Goal: Task Accomplishment & Management: Use online tool/utility

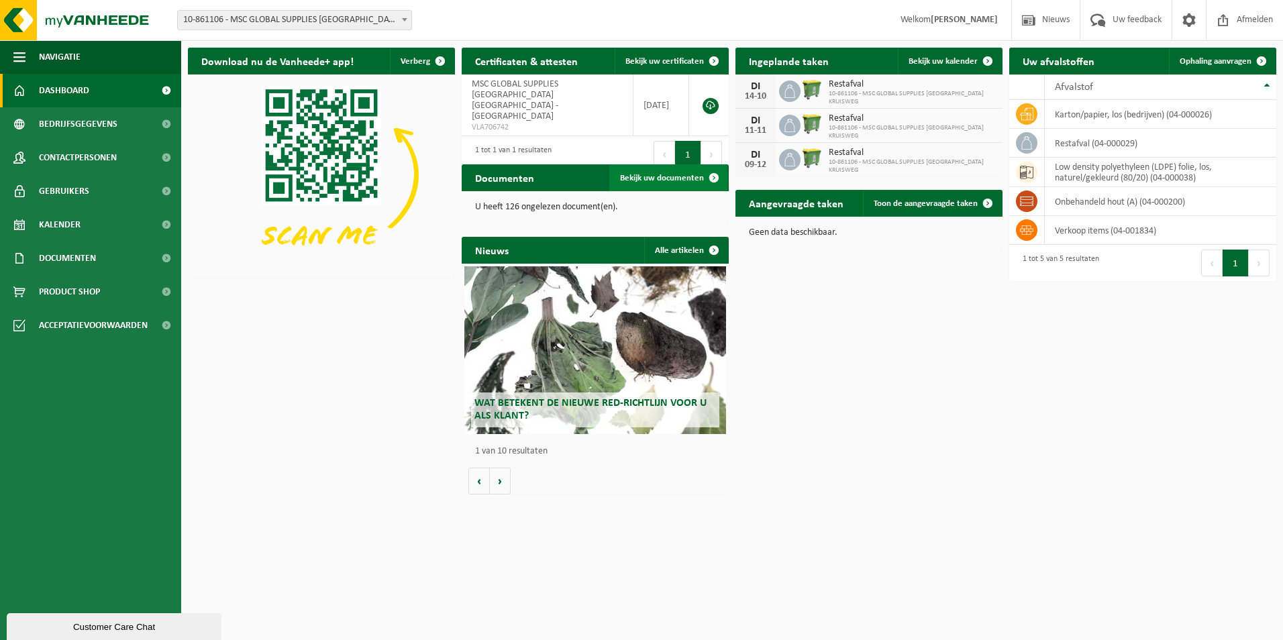
click at [644, 172] on link "Bekijk uw documenten" at bounding box center [668, 177] width 118 height 27
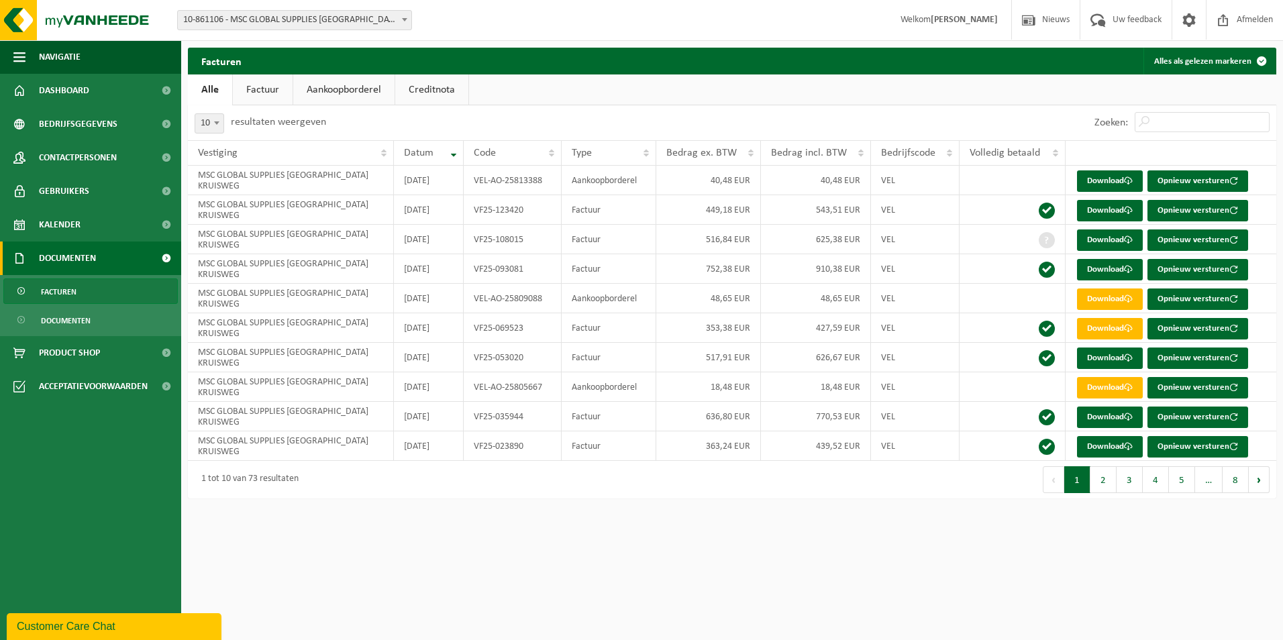
click at [352, 86] on link "Aankoopborderel" at bounding box center [343, 90] width 101 height 31
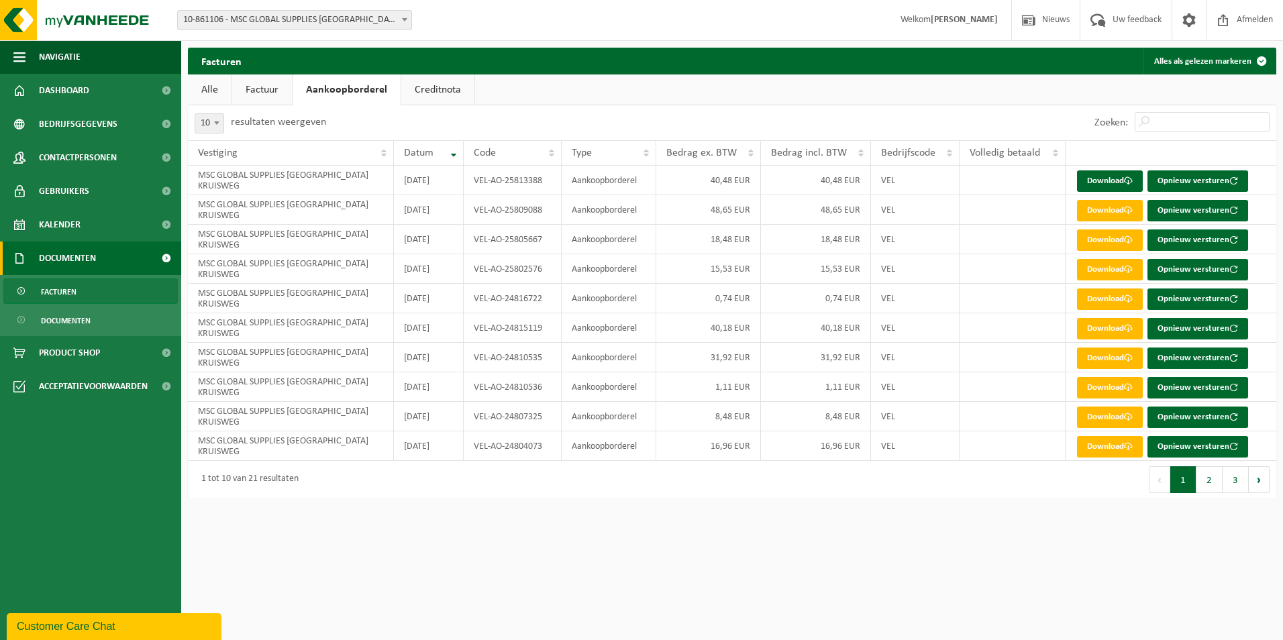
click at [433, 86] on link "Creditnota" at bounding box center [437, 90] width 73 height 31
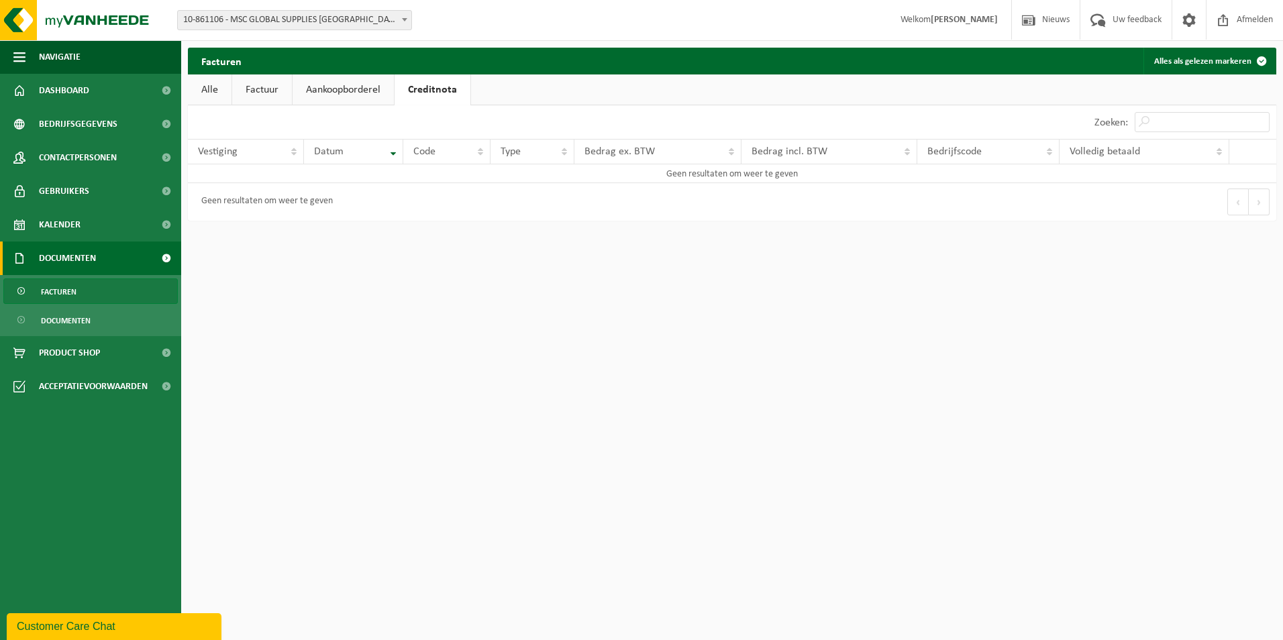
click at [351, 89] on link "Aankoopborderel" at bounding box center [343, 90] width 101 height 31
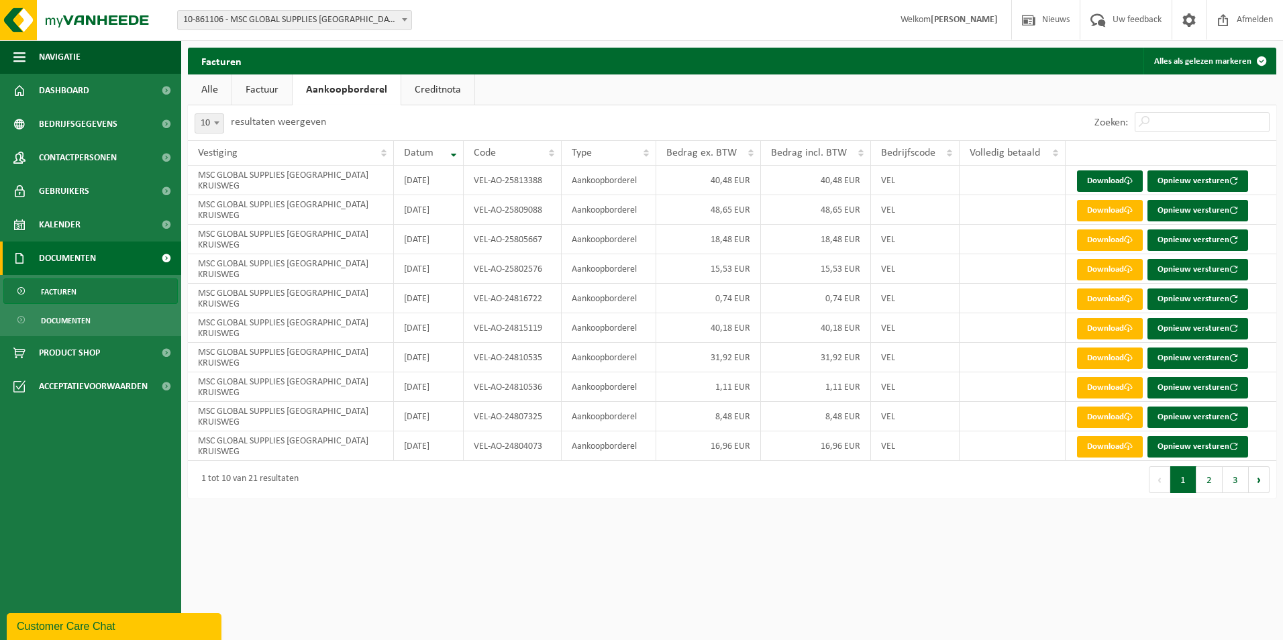
click at [273, 91] on link "Factuur" at bounding box center [262, 90] width 60 height 31
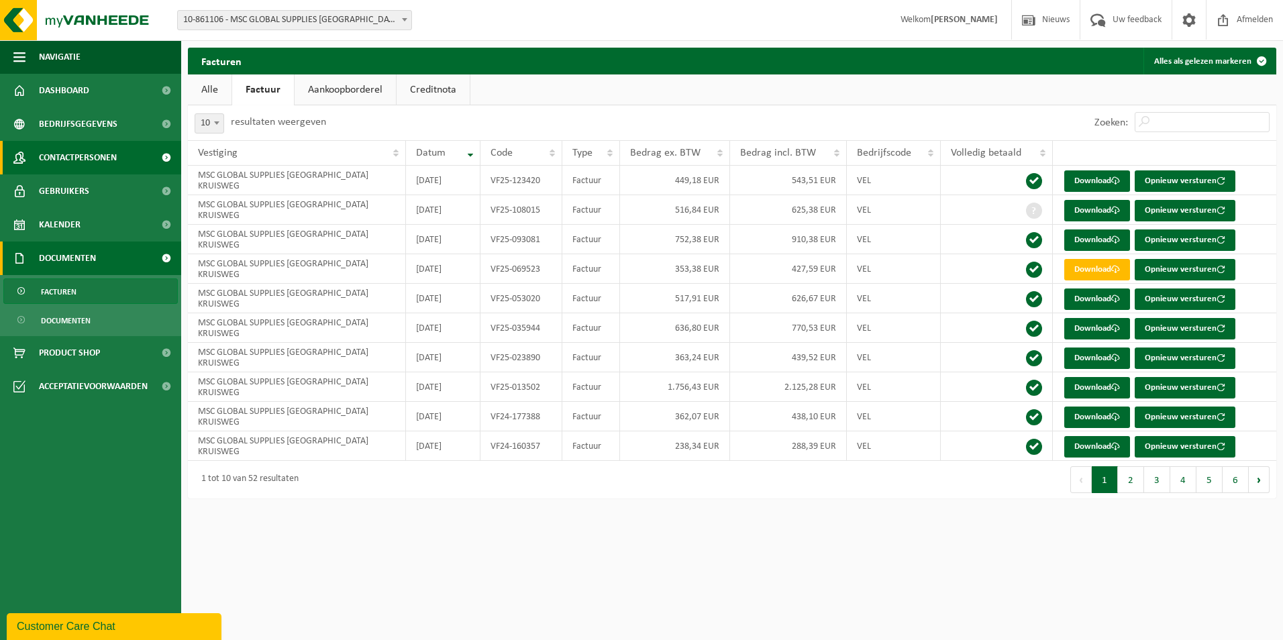
click at [110, 156] on span "Contactpersonen" at bounding box center [78, 158] width 78 height 34
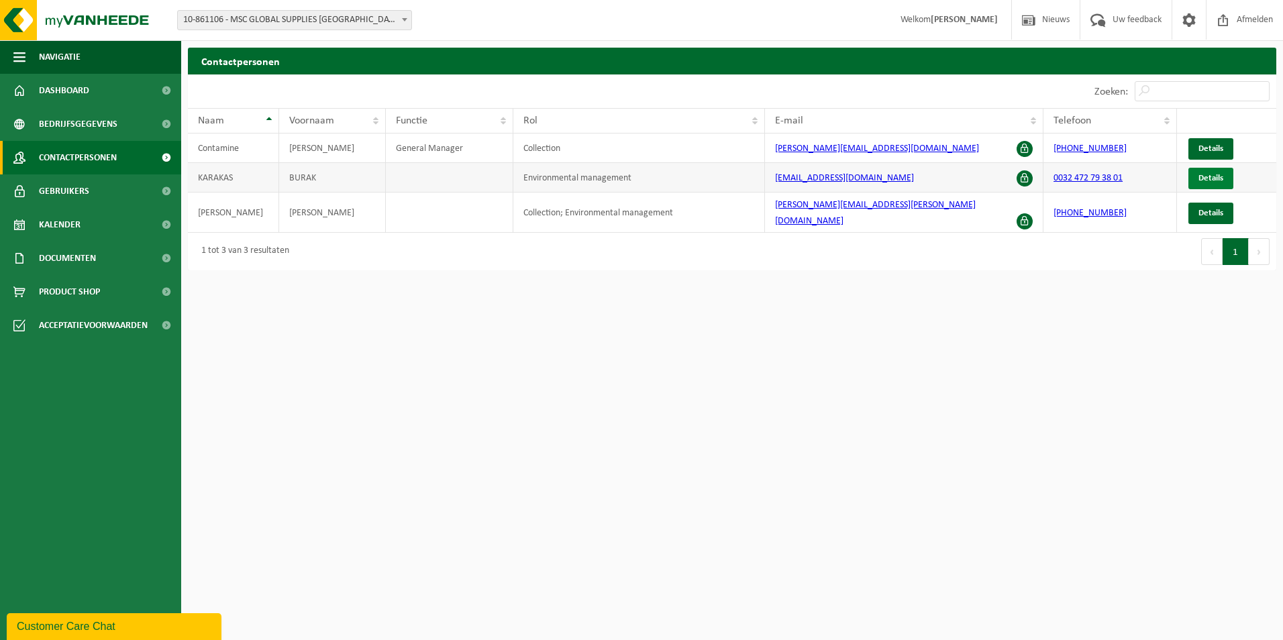
click at [1210, 174] on span "Details" at bounding box center [1211, 178] width 25 height 9
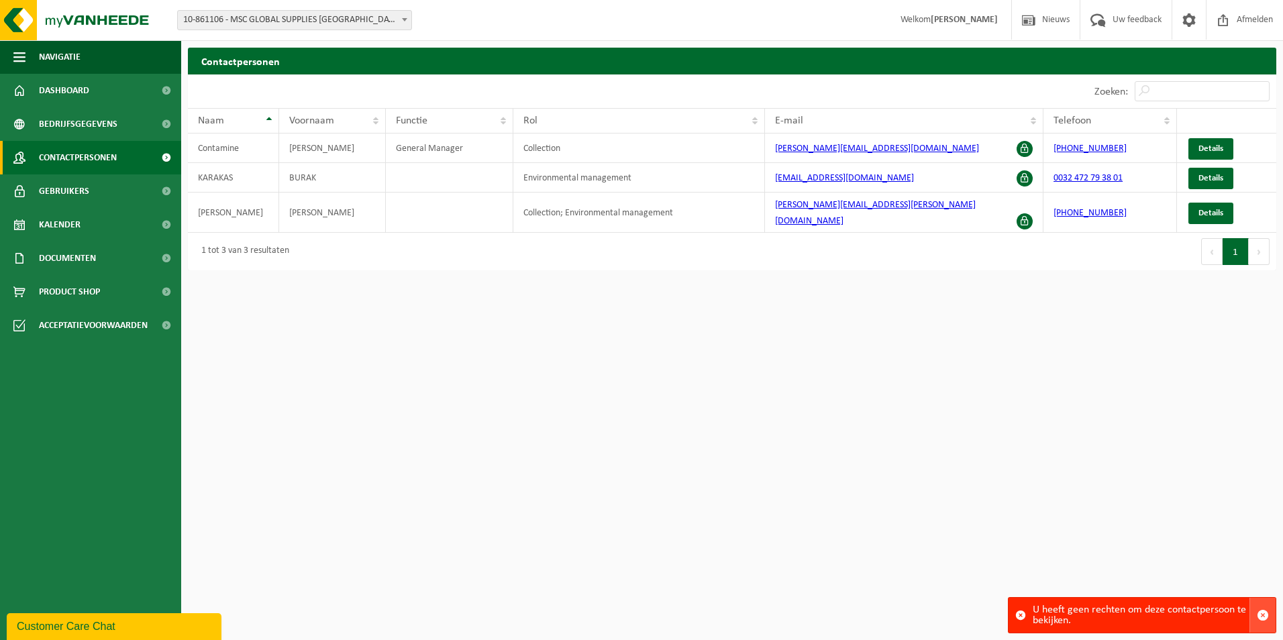
click at [1264, 618] on span "button" at bounding box center [1263, 615] width 12 height 12
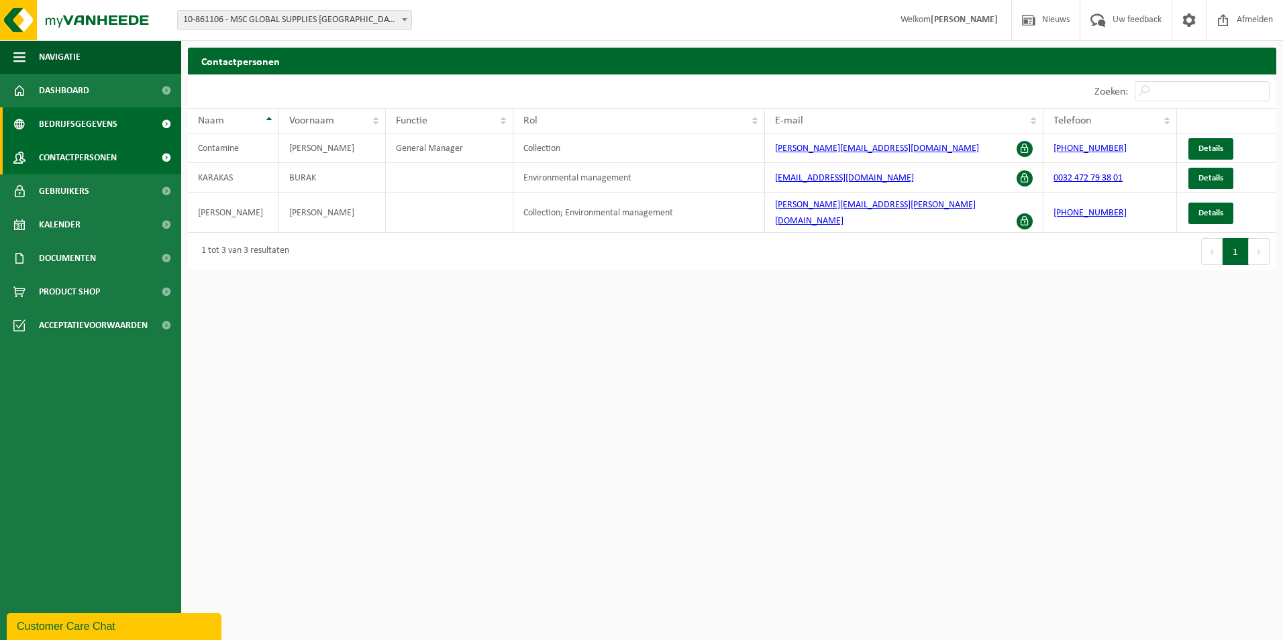
click at [93, 117] on span "Bedrijfsgegevens" at bounding box center [78, 124] width 79 height 34
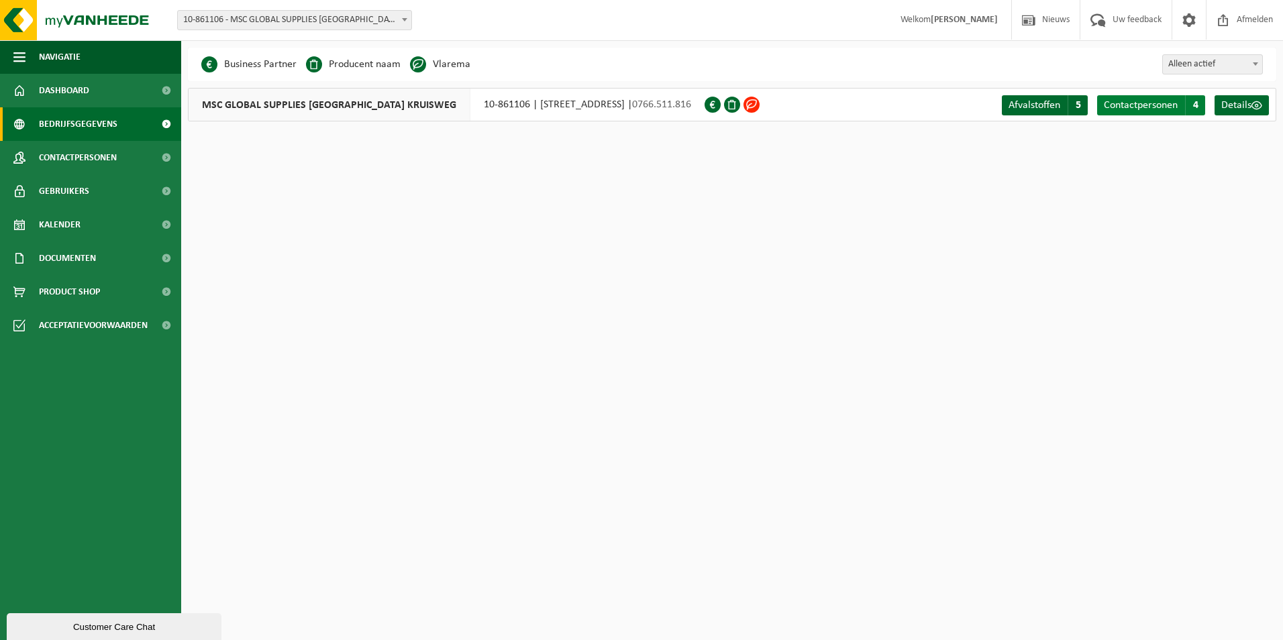
click at [1142, 103] on span "Contactpersonen" at bounding box center [1141, 105] width 74 height 11
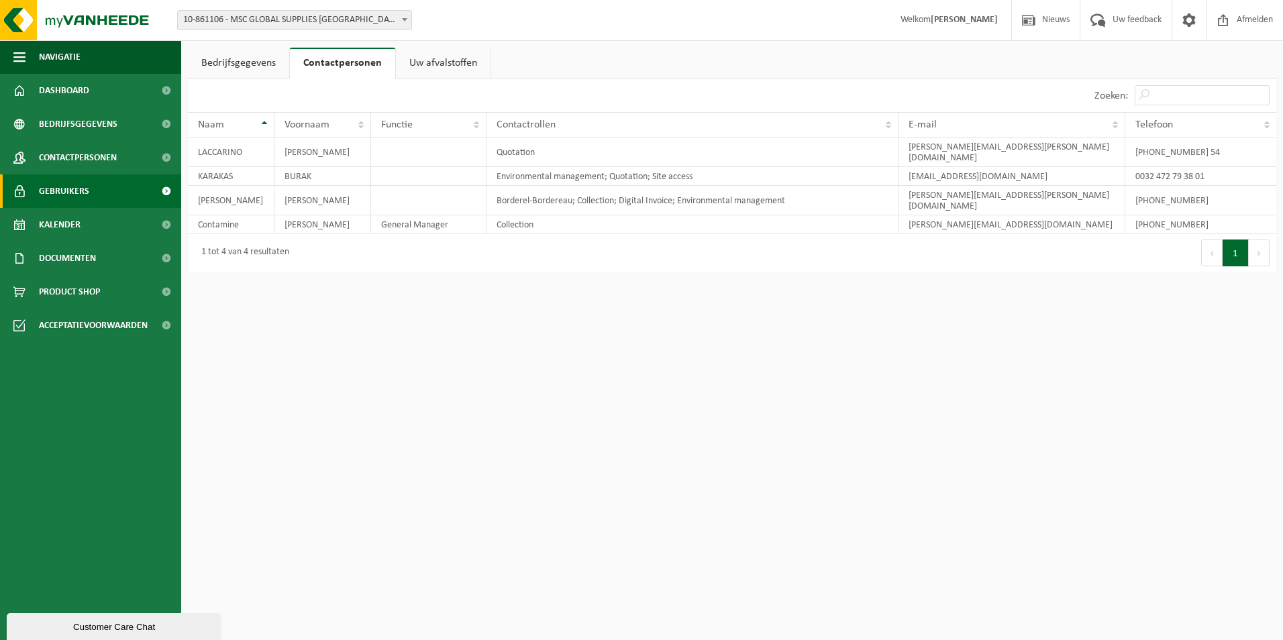
click at [67, 191] on span "Gebruikers" at bounding box center [64, 192] width 50 height 34
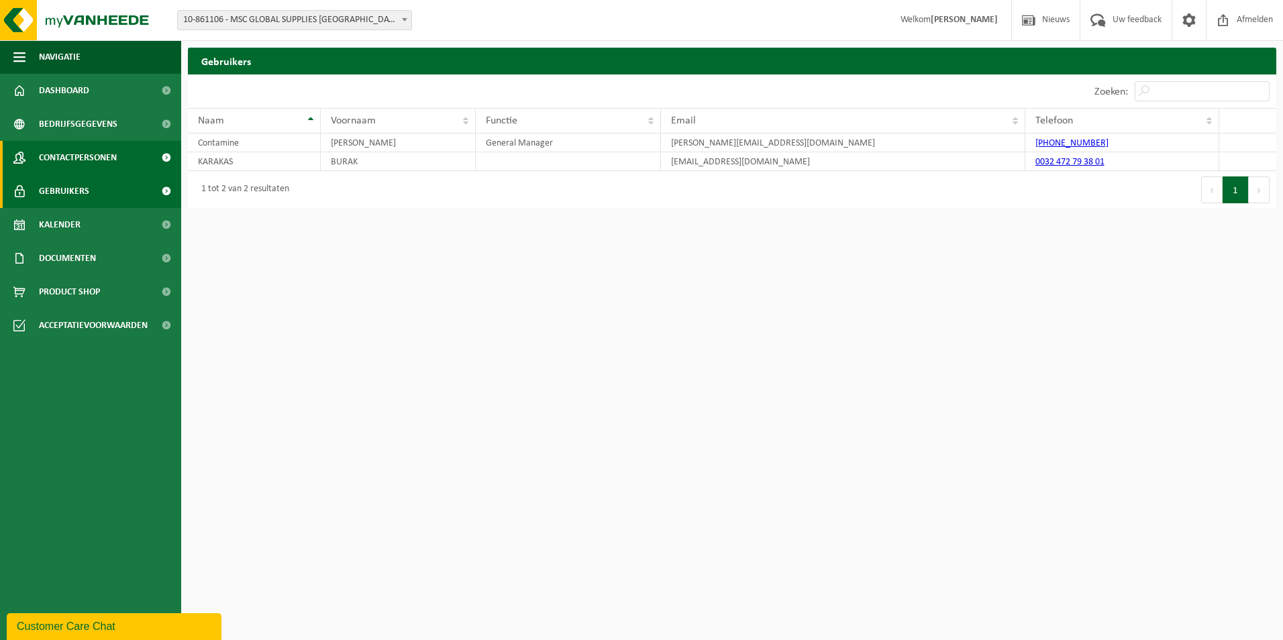
click at [89, 150] on span "Contactpersonen" at bounding box center [78, 158] width 78 height 34
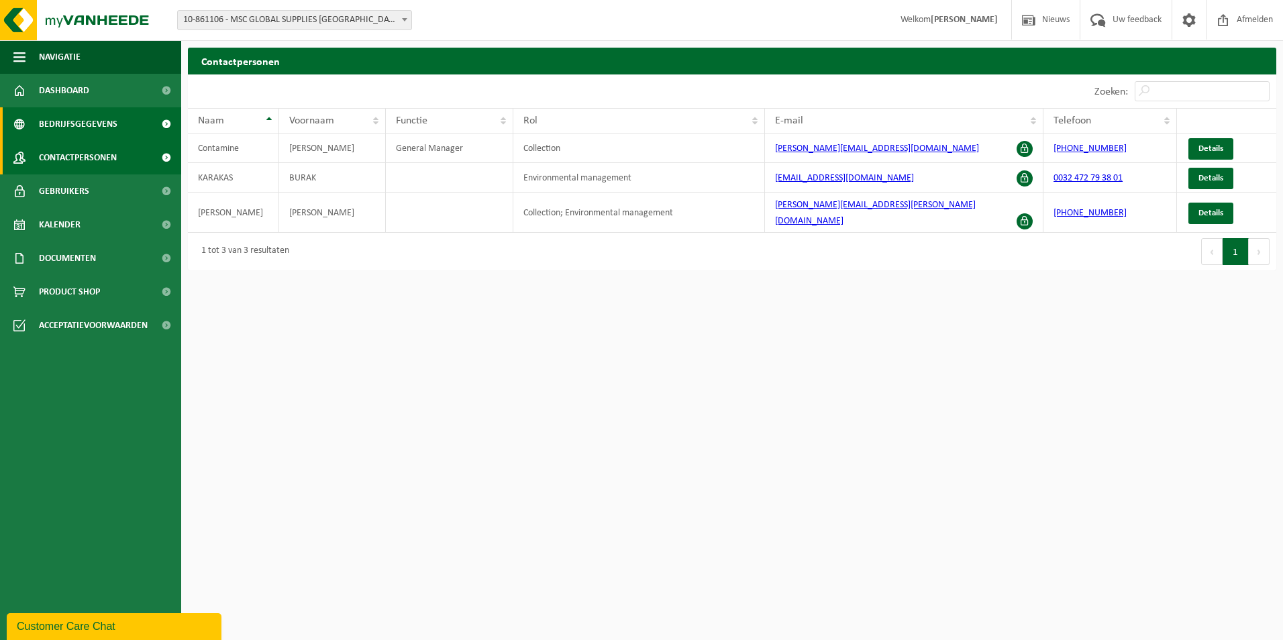
click at [105, 121] on span "Bedrijfsgegevens" at bounding box center [78, 124] width 79 height 34
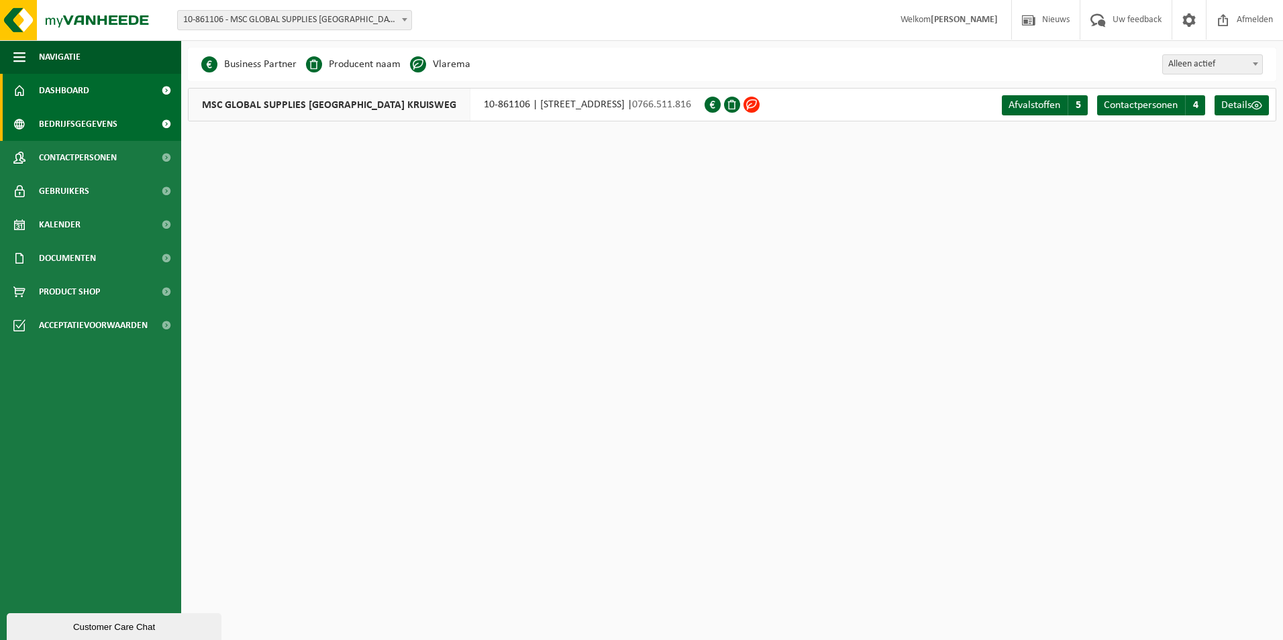
click at [77, 83] on span "Dashboard" at bounding box center [64, 91] width 50 height 34
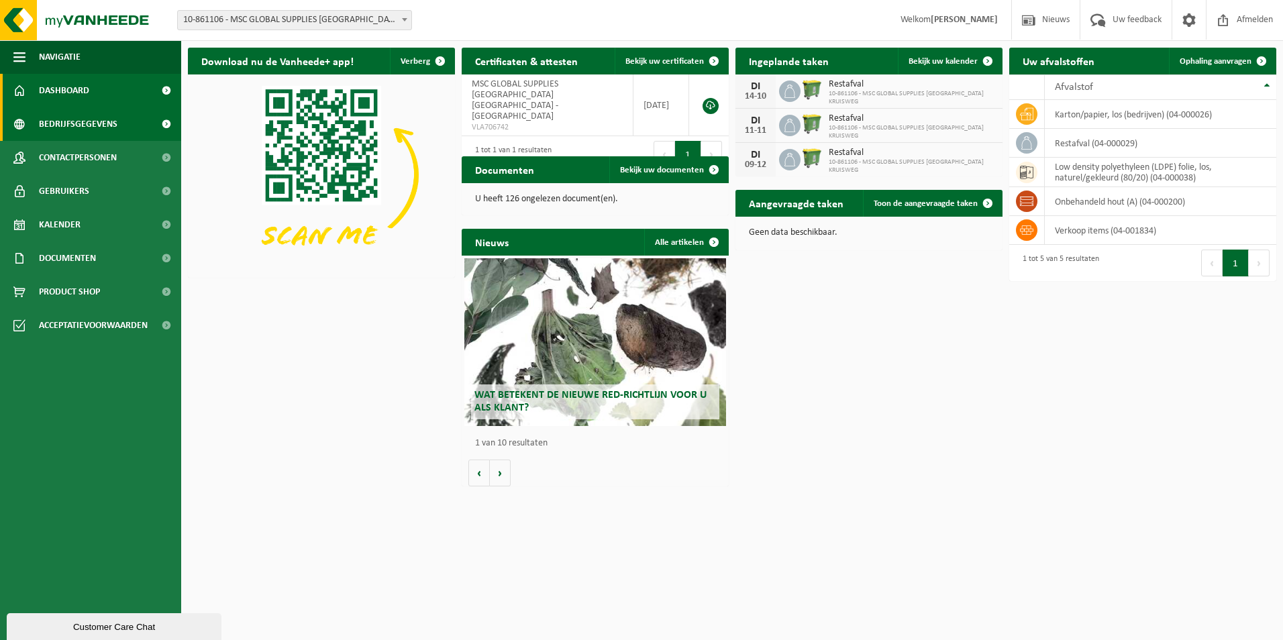
click at [96, 122] on span "Bedrijfsgegevens" at bounding box center [78, 124] width 79 height 34
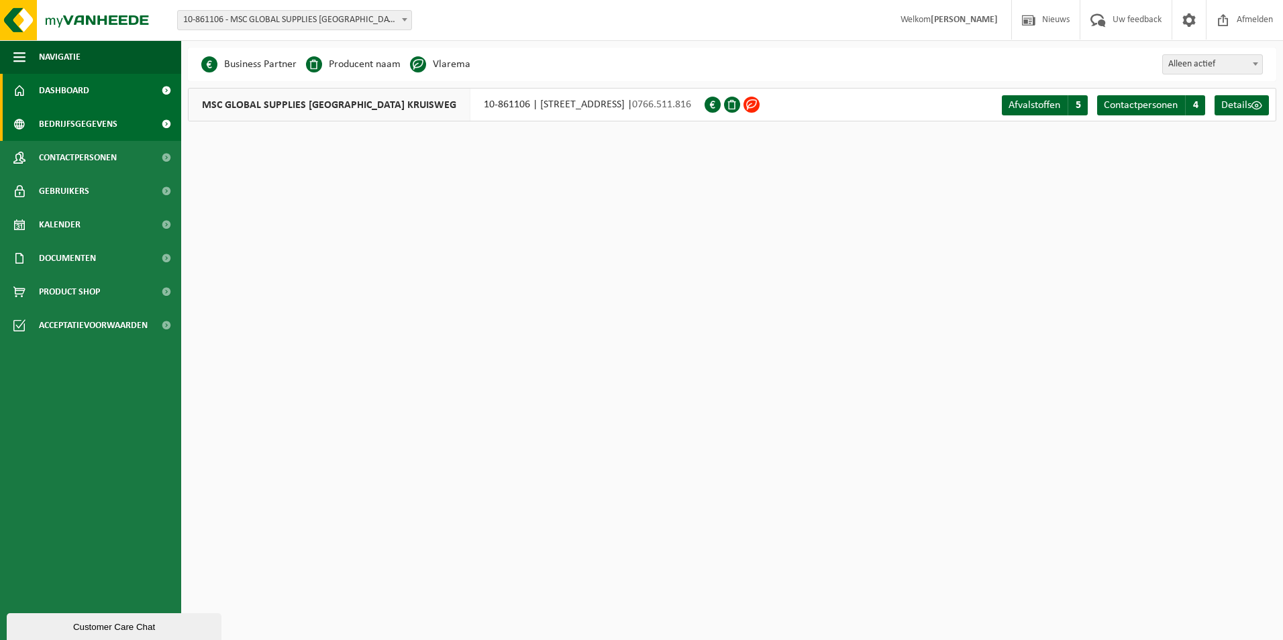
click at [77, 90] on span "Dashboard" at bounding box center [64, 91] width 50 height 34
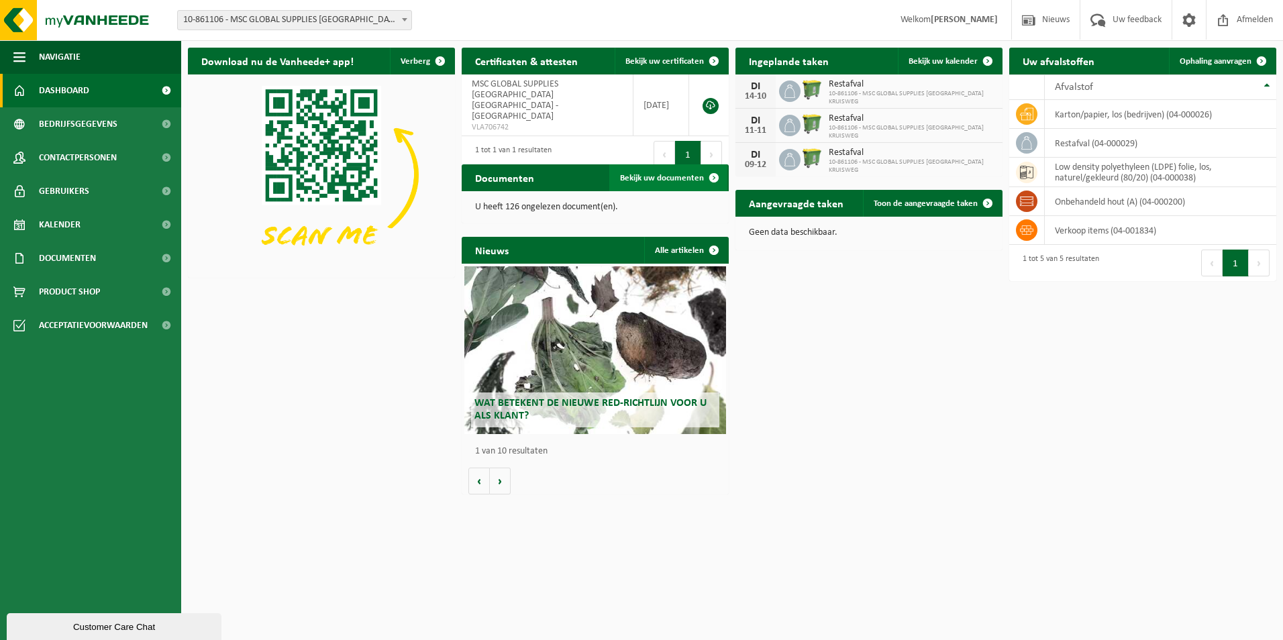
click at [671, 173] on link "Bekijk uw documenten" at bounding box center [668, 177] width 118 height 27
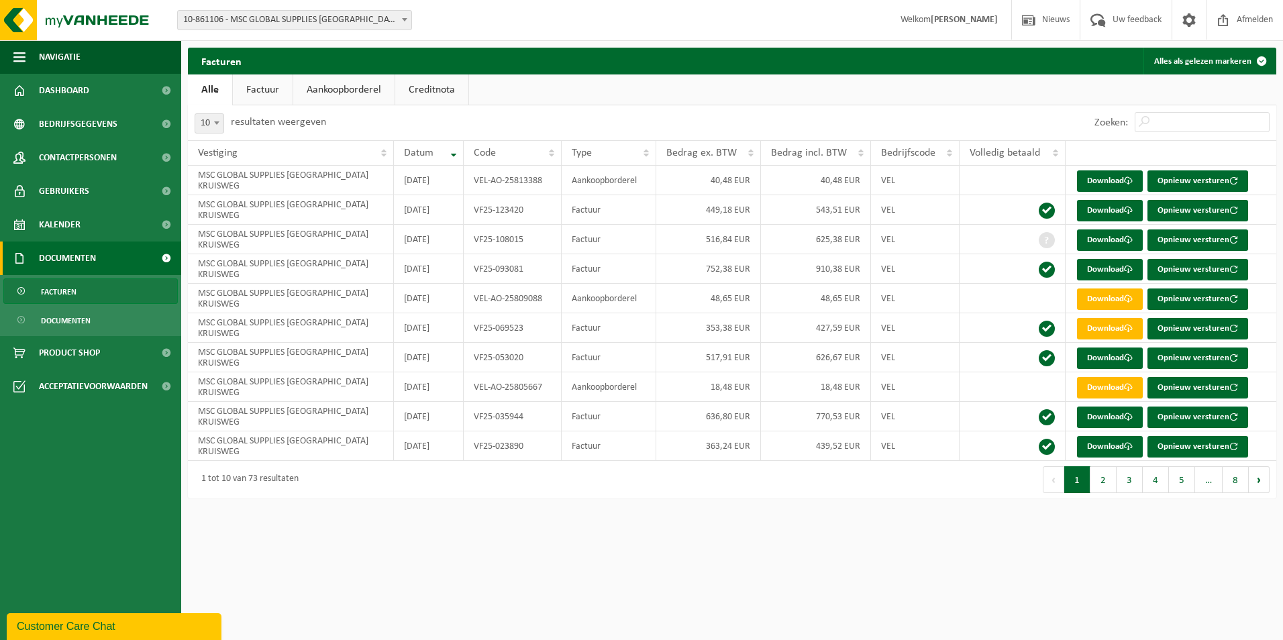
click at [252, 91] on link "Factuur" at bounding box center [263, 90] width 60 height 31
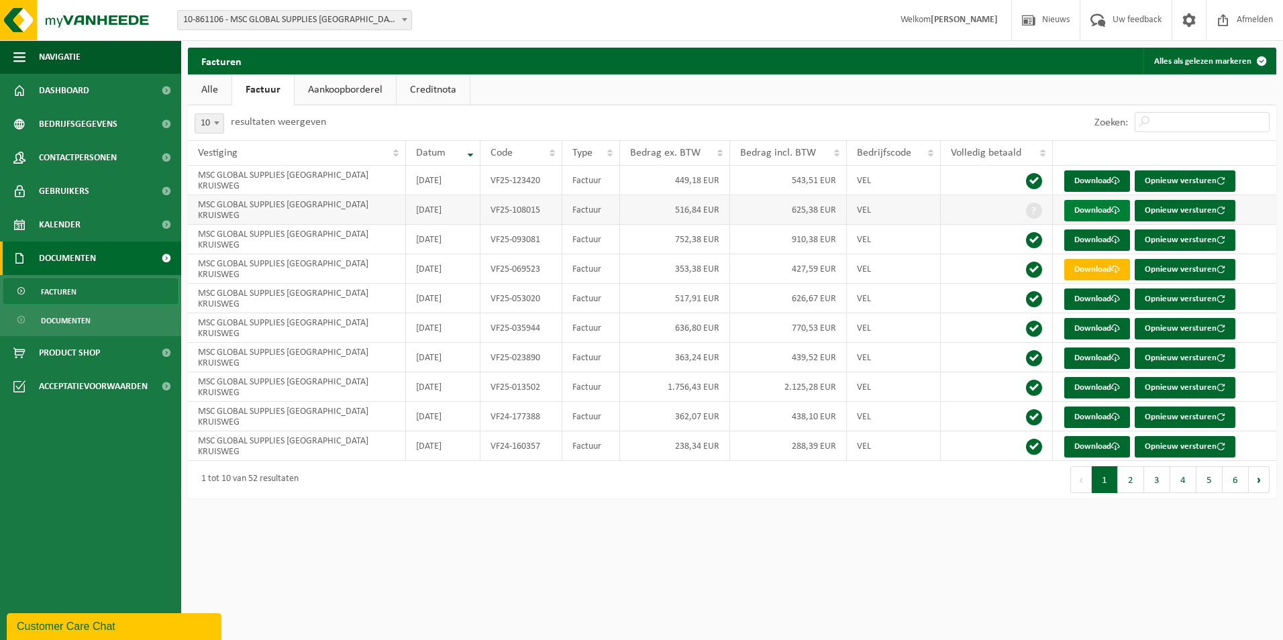
click at [1084, 213] on link "Download" at bounding box center [1098, 210] width 66 height 21
click at [1185, 209] on button "Opnieuw versturen" at bounding box center [1185, 210] width 101 height 21
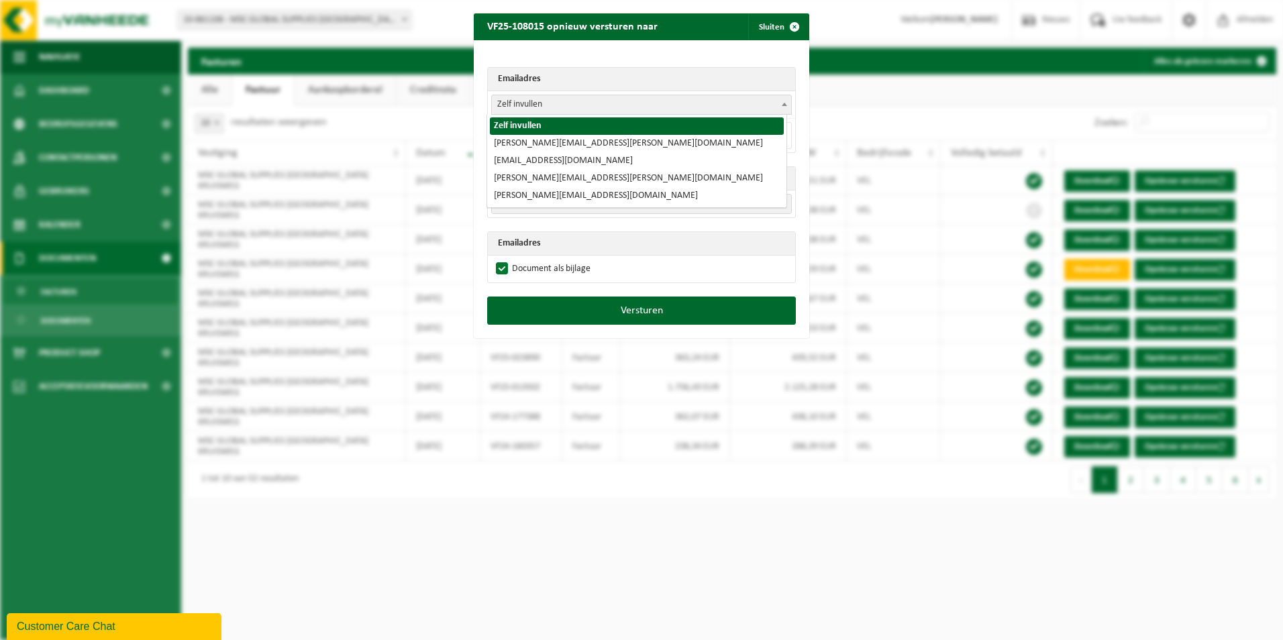
click at [780, 105] on span at bounding box center [784, 103] width 13 height 17
click at [799, 130] on div "Emailadres Zelf invullen [PERSON_NAME][EMAIL_ADDRESS][PERSON_NAME][DOMAIN_NAME]…" at bounding box center [642, 168] width 336 height 256
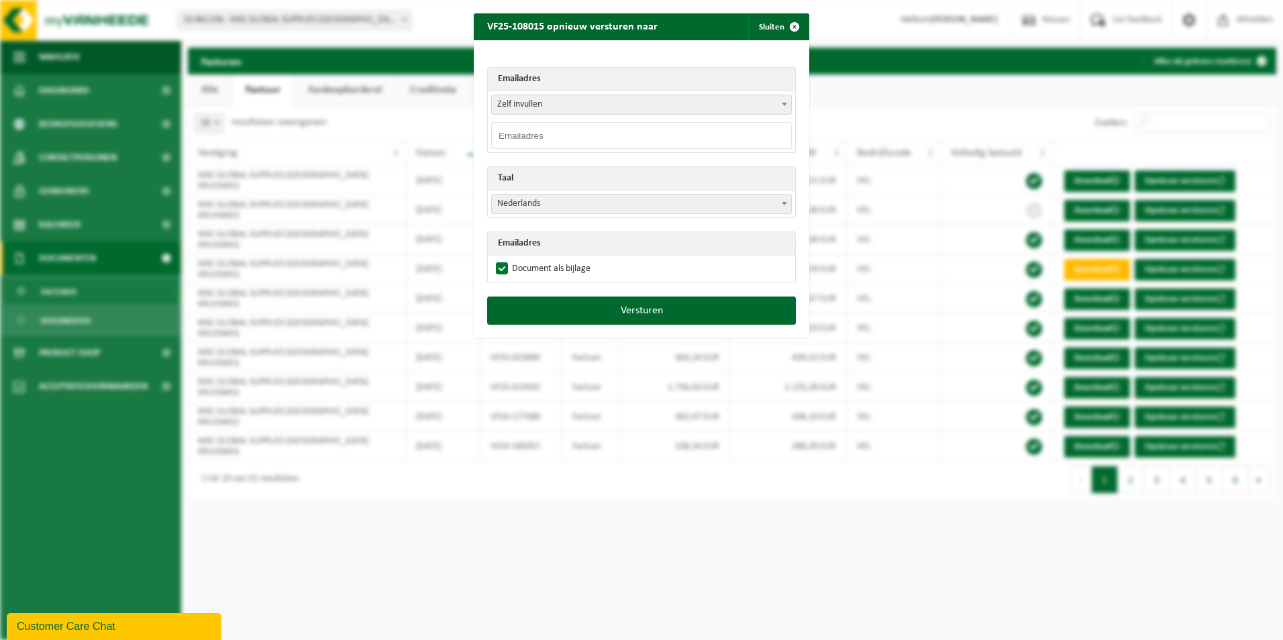
click at [778, 200] on span at bounding box center [784, 203] width 13 height 17
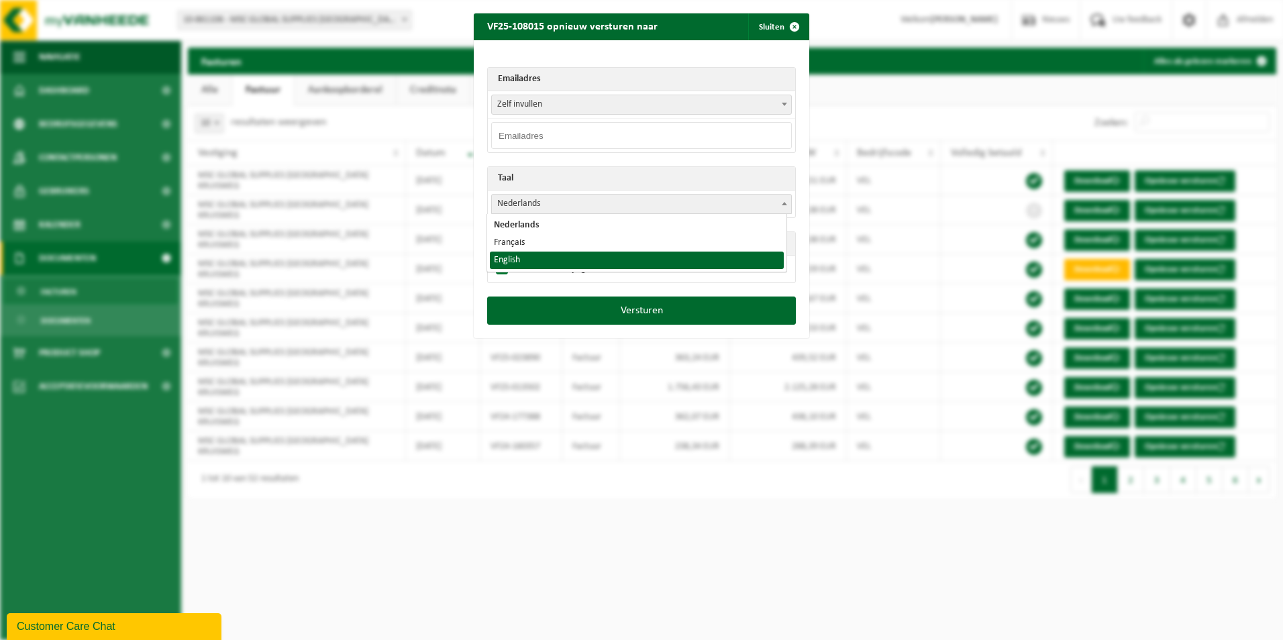
select select "en"
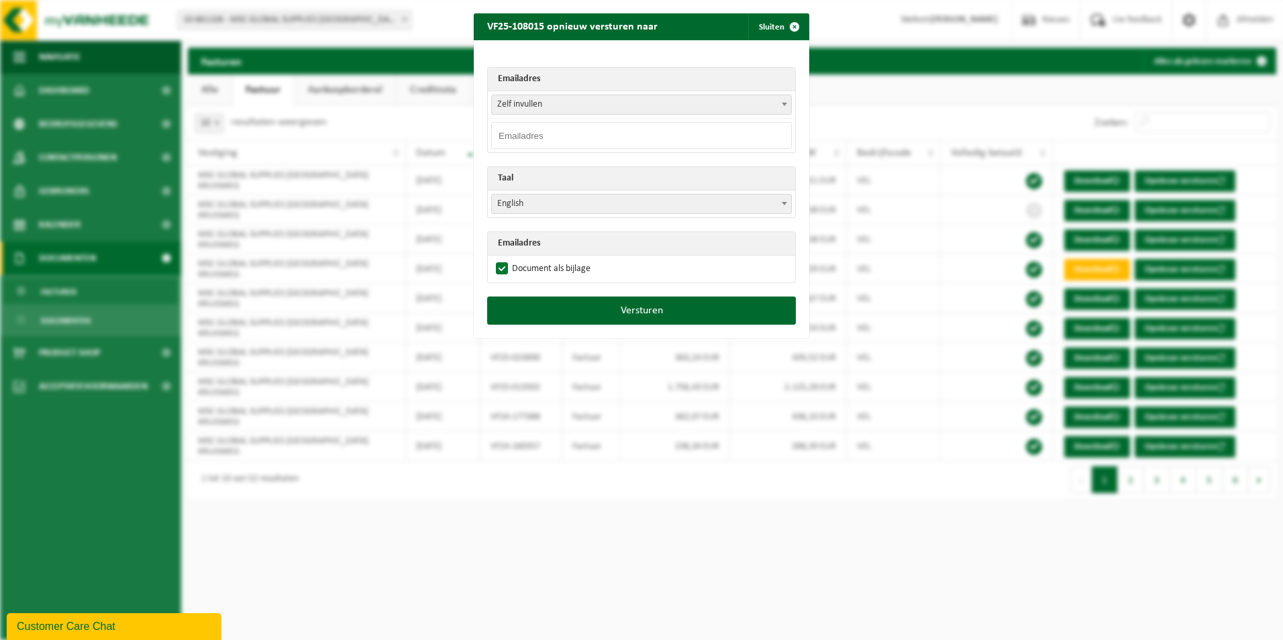
click at [528, 131] on input "email" at bounding box center [641, 135] width 301 height 27
type input "[PERSON_NAME][EMAIL_ADDRESS][DOMAIN_NAME]"
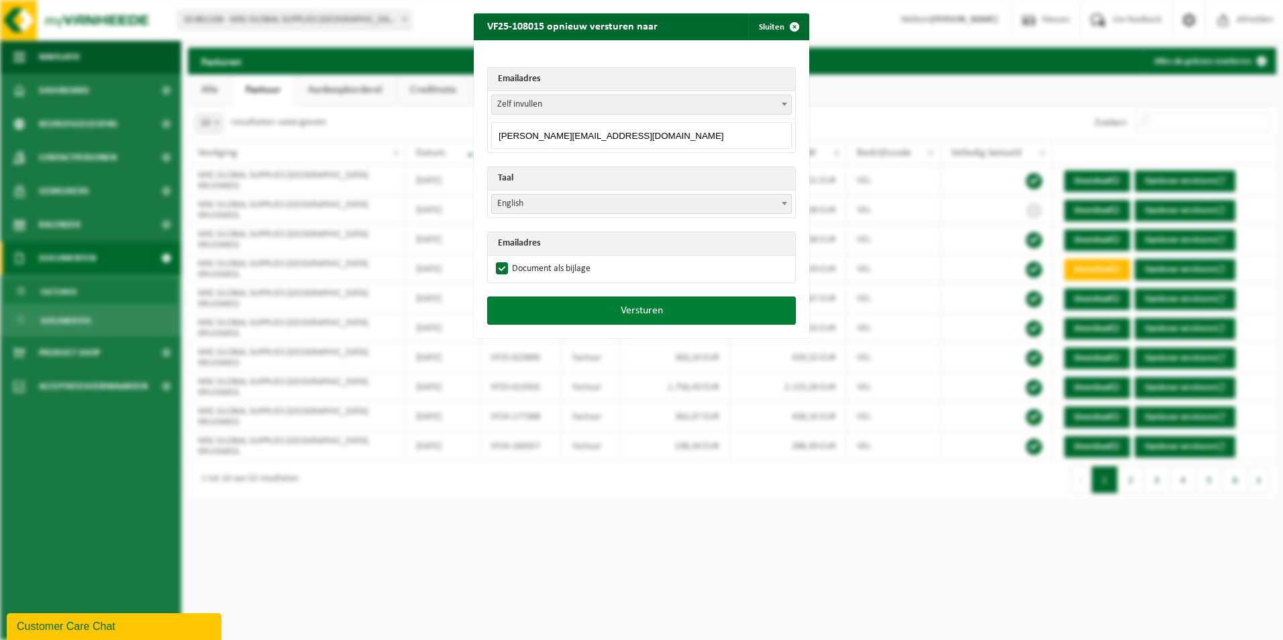
click at [649, 308] on button "Versturen" at bounding box center [641, 311] width 309 height 28
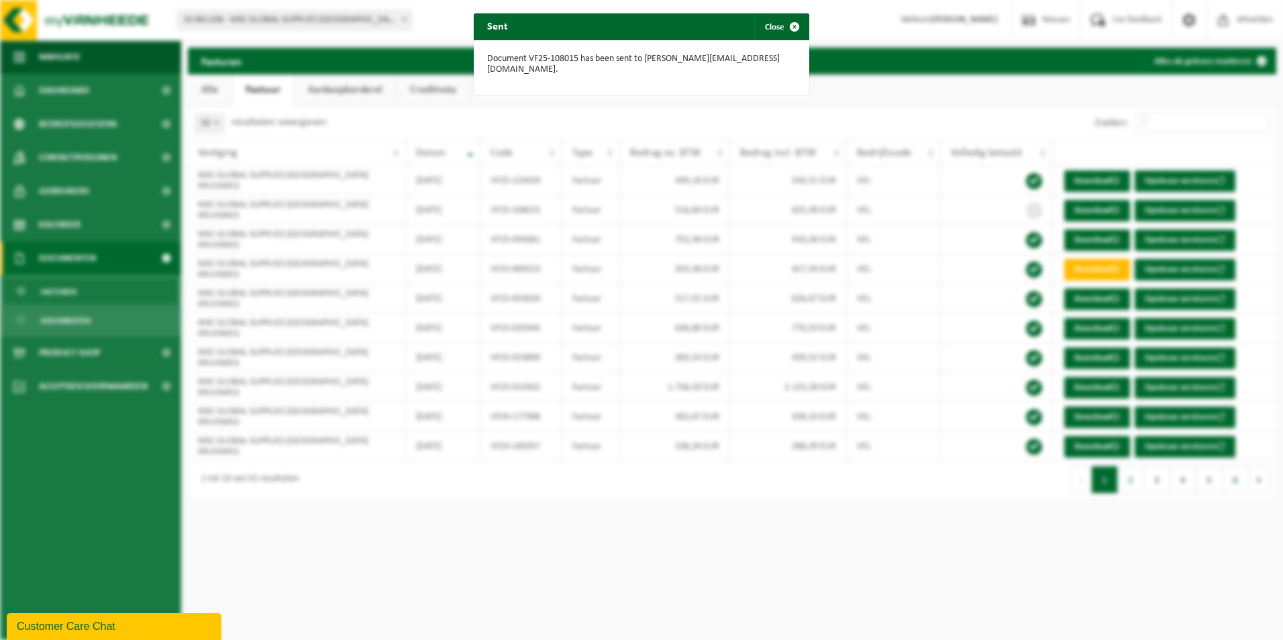
click at [924, 106] on div "Sent Close Document VF25-108015 has been sent to [PERSON_NAME][EMAIL_ADDRESS][D…" at bounding box center [641, 320] width 1283 height 640
